Goal: Task Accomplishment & Management: Complete application form

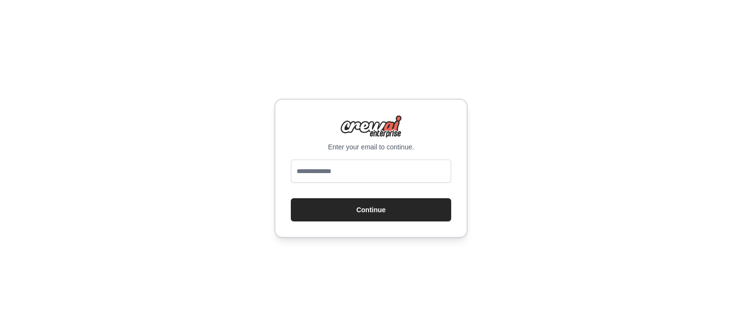
click at [412, 56] on div "Enter your email to continue. Continue" at bounding box center [371, 168] width 742 height 336
click at [385, 167] on input "email" at bounding box center [371, 170] width 160 height 23
click at [506, 91] on div "Enter your email to continue. Continue" at bounding box center [371, 168] width 742 height 336
drag, startPoint x: 316, startPoint y: 281, endPoint x: 301, endPoint y: 239, distance: 44.5
click at [313, 281] on div "Enter your email to continue. Continue" at bounding box center [371, 168] width 742 height 336
